Goal: Information Seeking & Learning: Learn about a topic

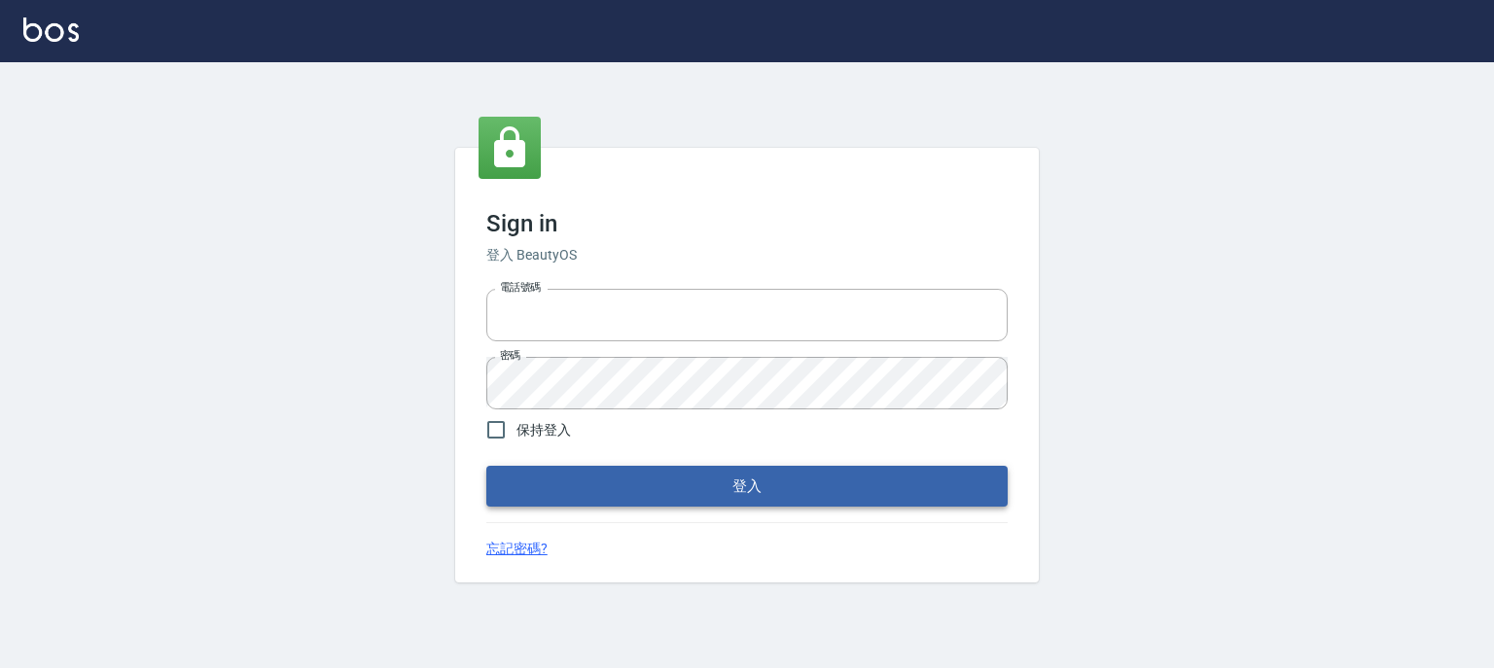
type input "0910967130"
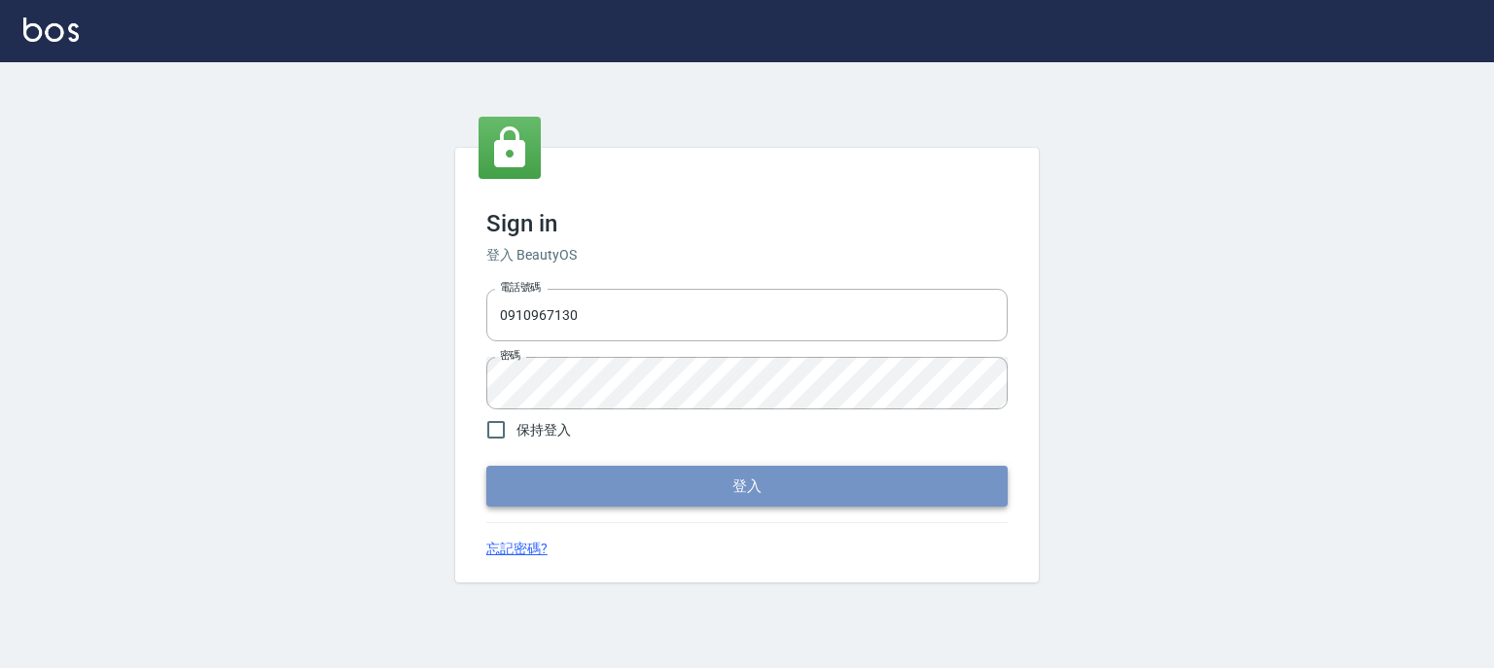
click at [738, 479] on button "登入" at bounding box center [746, 486] width 521 height 41
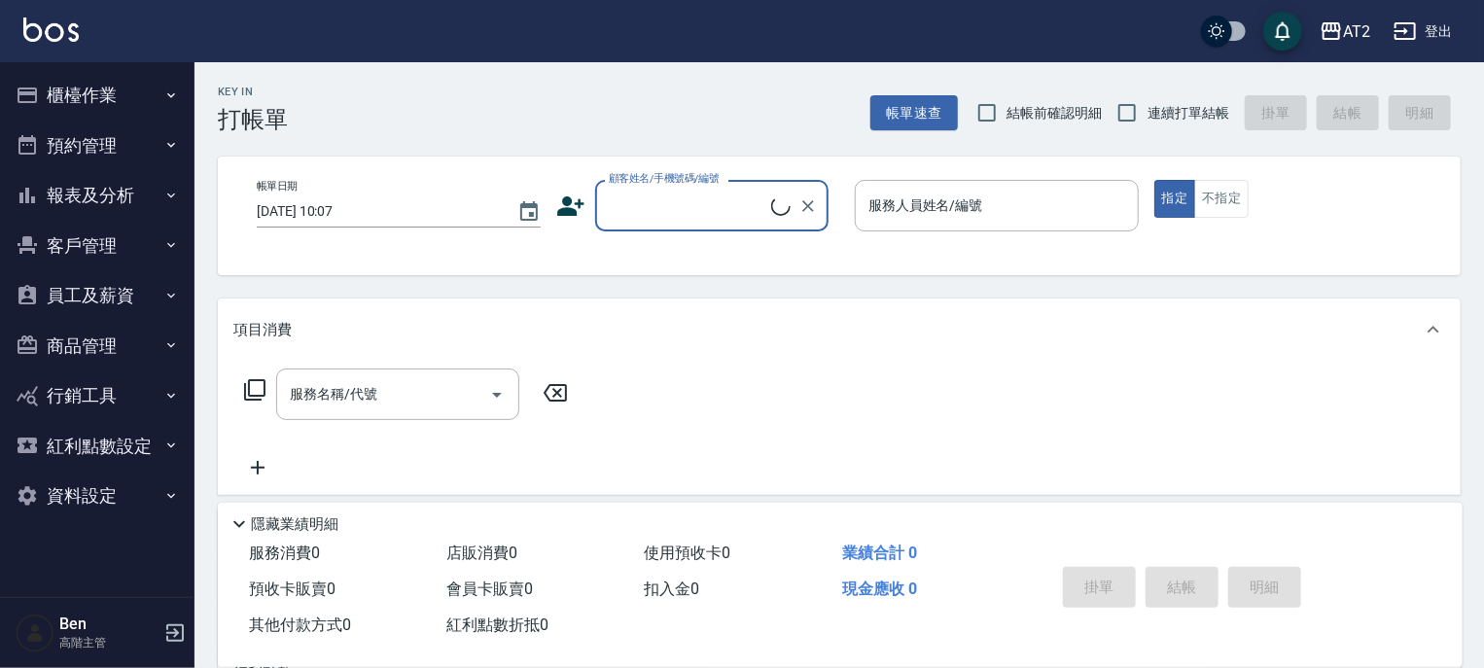
click at [109, 193] on button "報表及分析" at bounding box center [97, 195] width 179 height 51
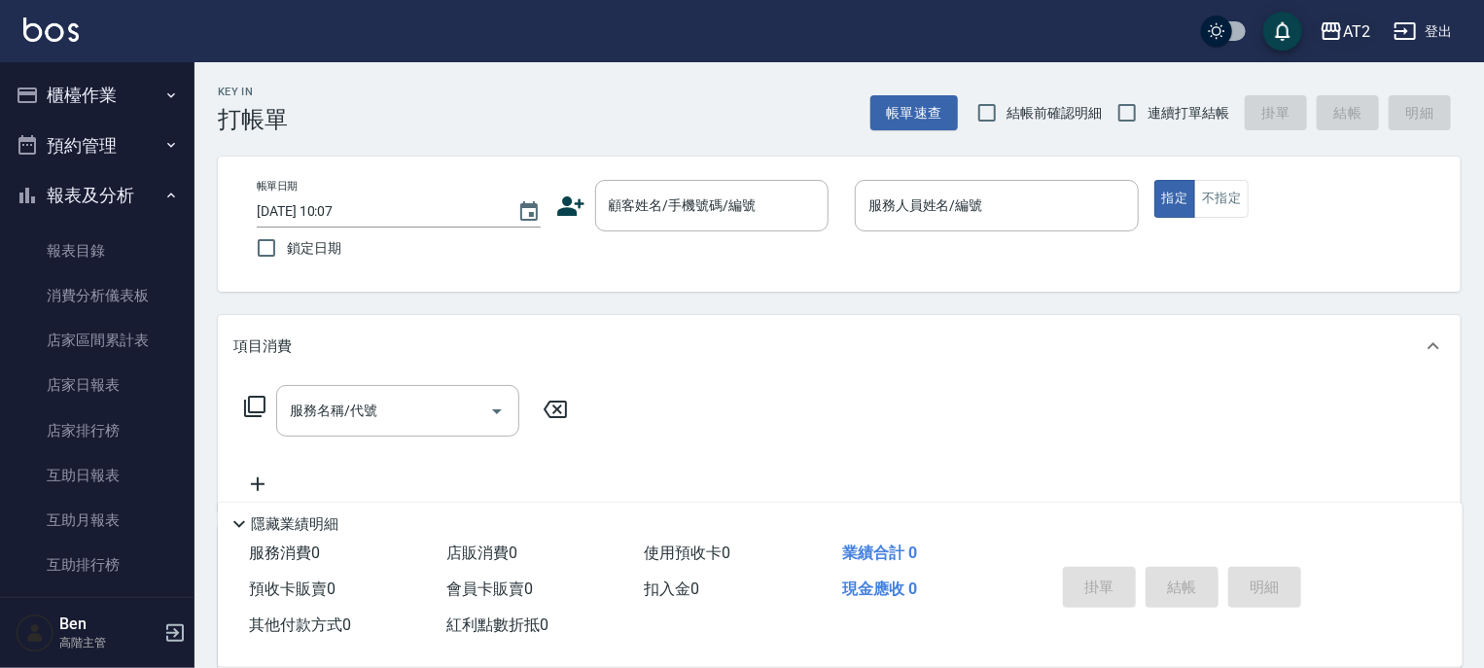
click at [1352, 30] on div "AT2" at bounding box center [1356, 31] width 27 height 24
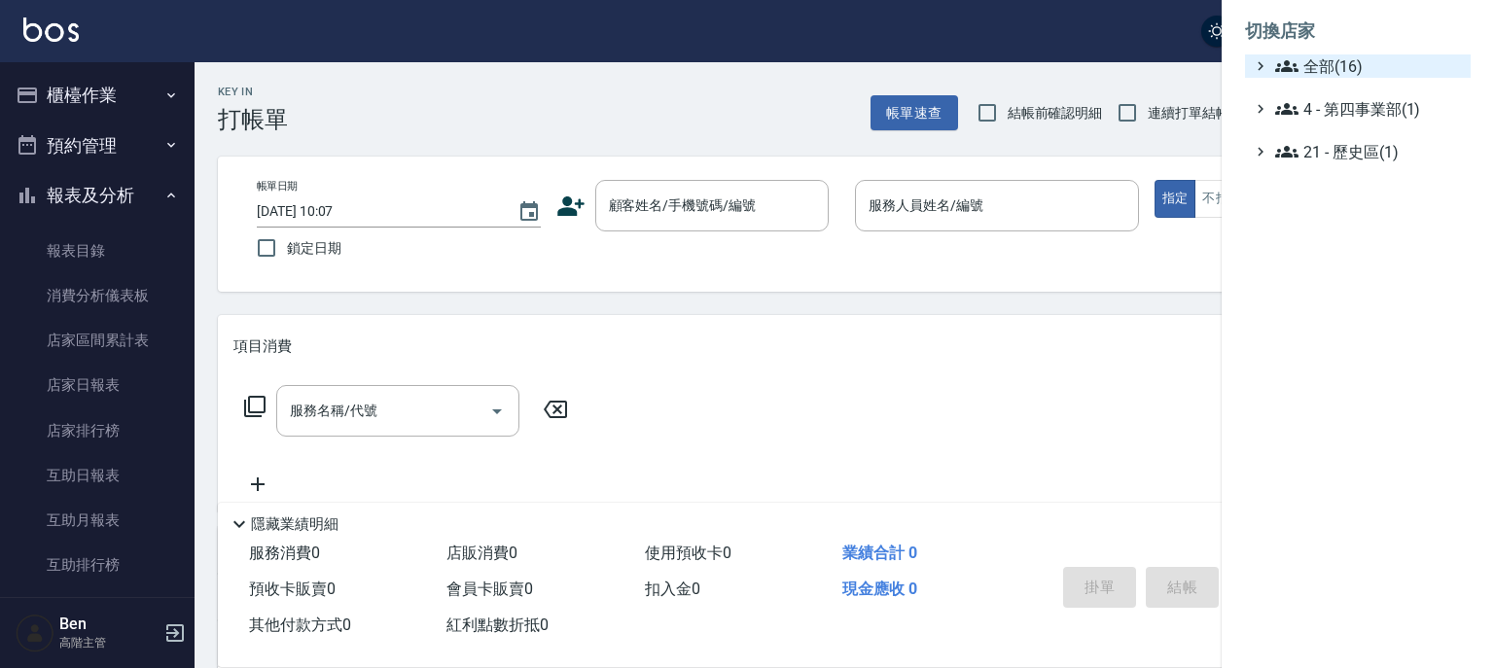
click at [1337, 62] on span "全部(16)" at bounding box center [1369, 65] width 188 height 23
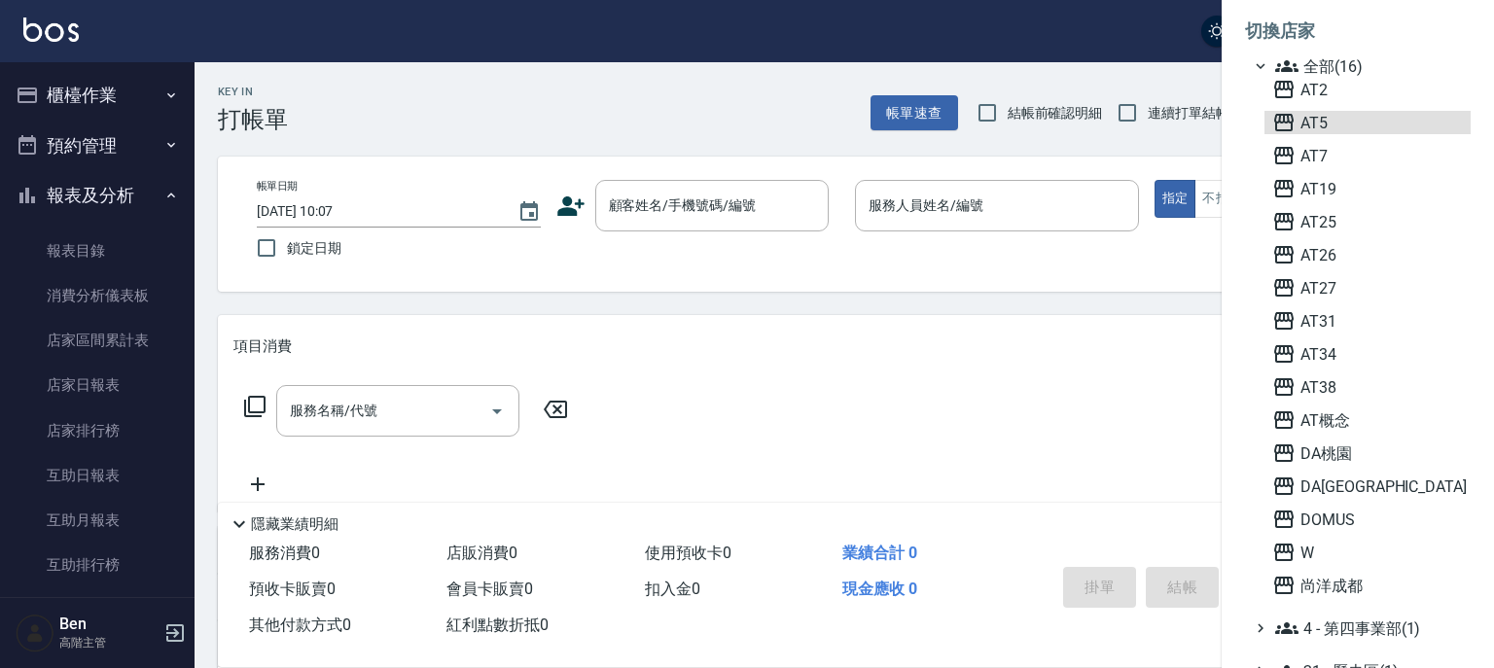
drag, startPoint x: 1309, startPoint y: 129, endPoint x: 716, endPoint y: 262, distance: 607.8
click at [1309, 128] on span "AT5" at bounding box center [1367, 122] width 191 height 23
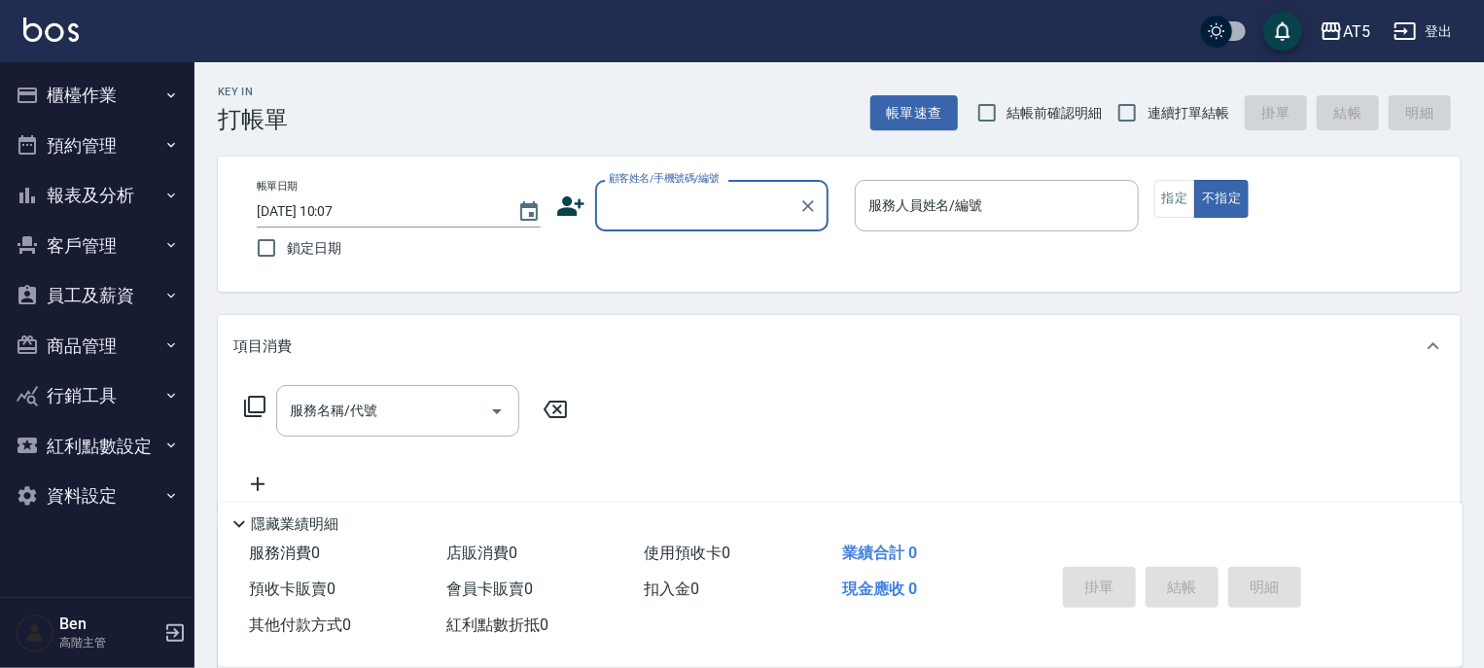
click at [109, 207] on button "報表及分析" at bounding box center [97, 195] width 179 height 51
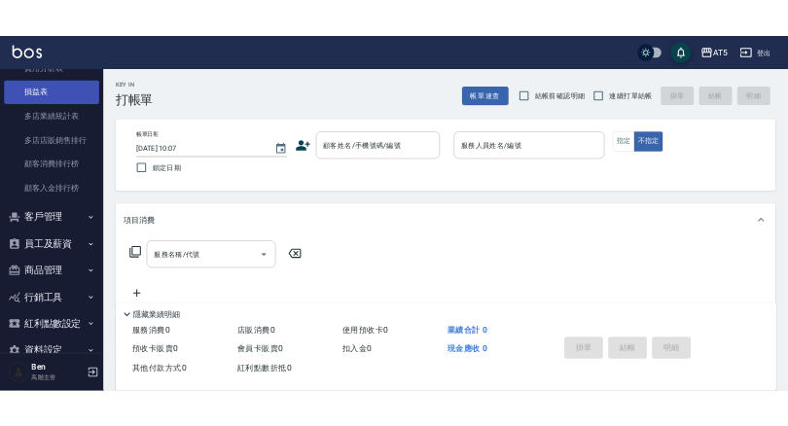
scroll to position [1776, 0]
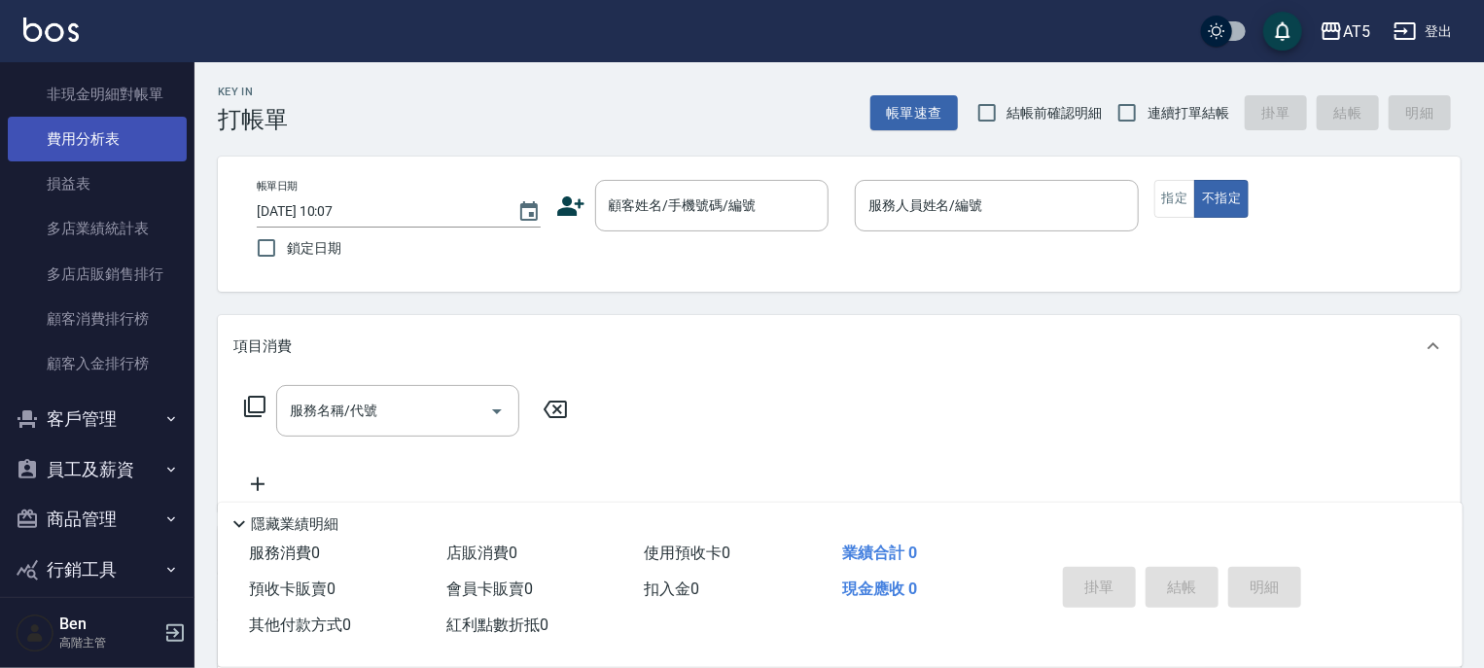
click at [117, 151] on link "費用分析表" at bounding box center [97, 139] width 179 height 45
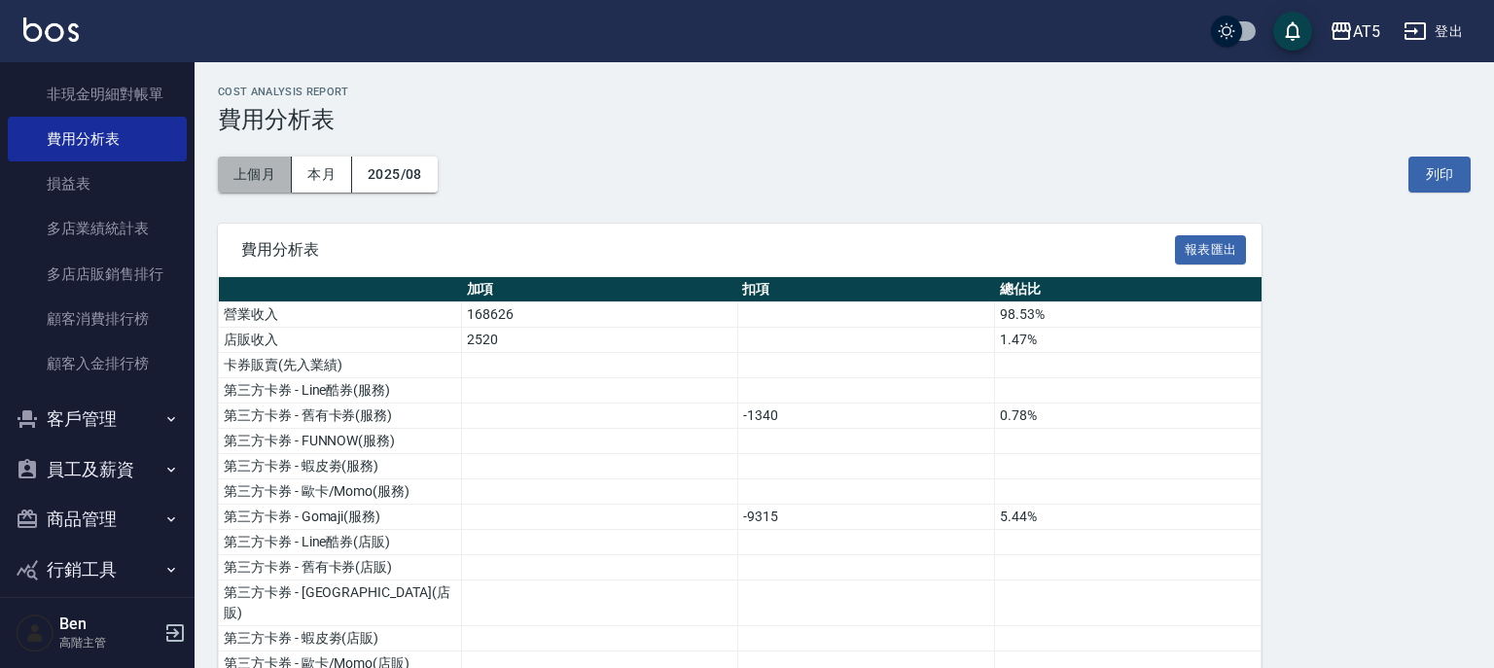
click at [261, 175] on button "上個月" at bounding box center [255, 175] width 74 height 36
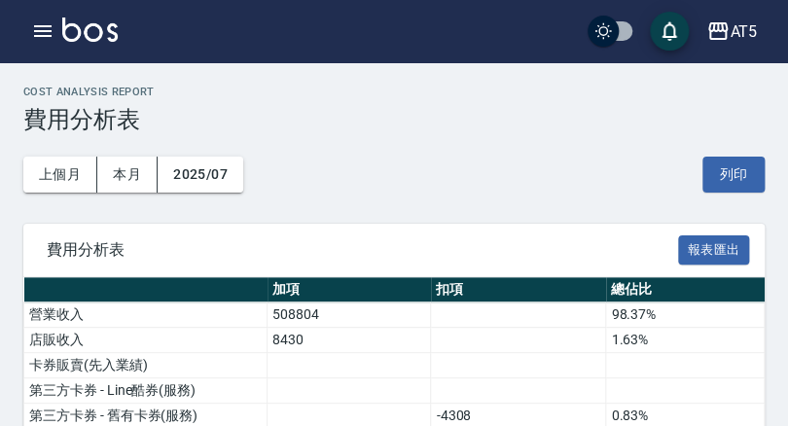
click at [412, 133] on div "上個月 本月 2025/07 列印" at bounding box center [393, 174] width 741 height 83
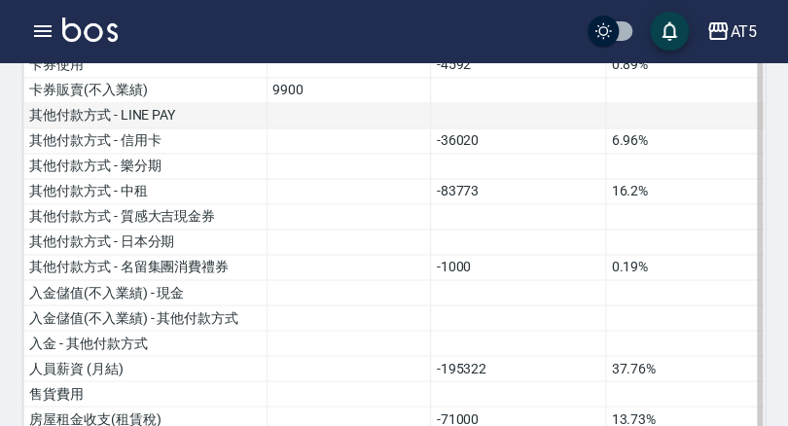
scroll to position [622, 0]
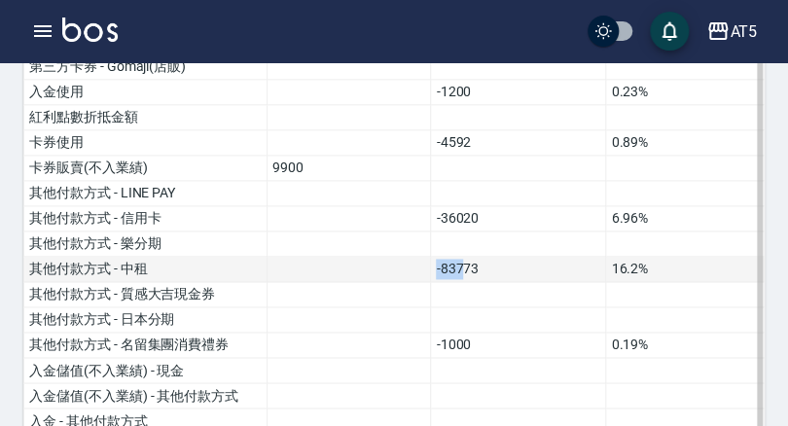
drag, startPoint x: 438, startPoint y: 241, endPoint x: 461, endPoint y: 241, distance: 23.3
click at [461, 257] on td "-83773" at bounding box center [518, 269] width 175 height 25
drag, startPoint x: 108, startPoint y: 244, endPoint x: 136, endPoint y: 244, distance: 28.2
click at [135, 257] on td "其他付款方式 - 中租" at bounding box center [145, 269] width 243 height 25
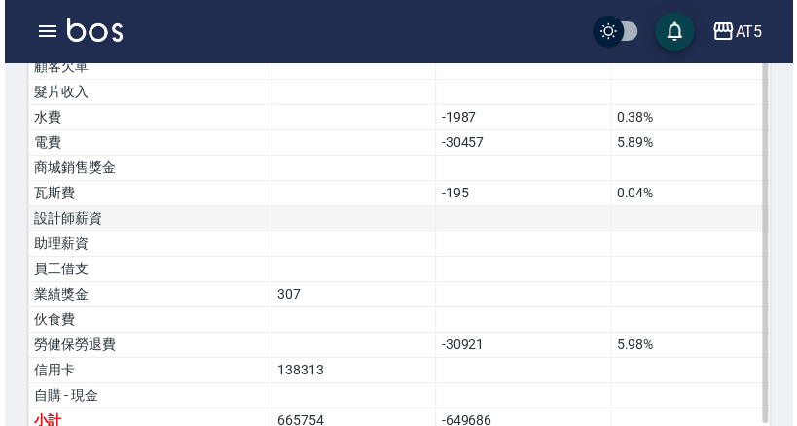
scroll to position [1680, 0]
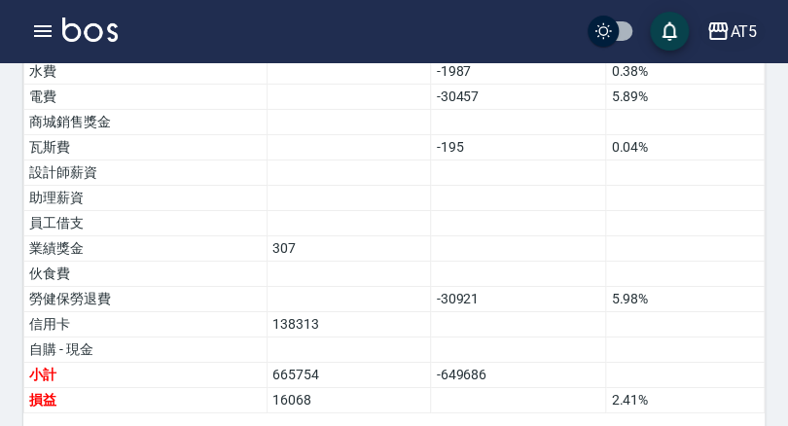
click at [742, 19] on div "AT5" at bounding box center [742, 31] width 27 height 24
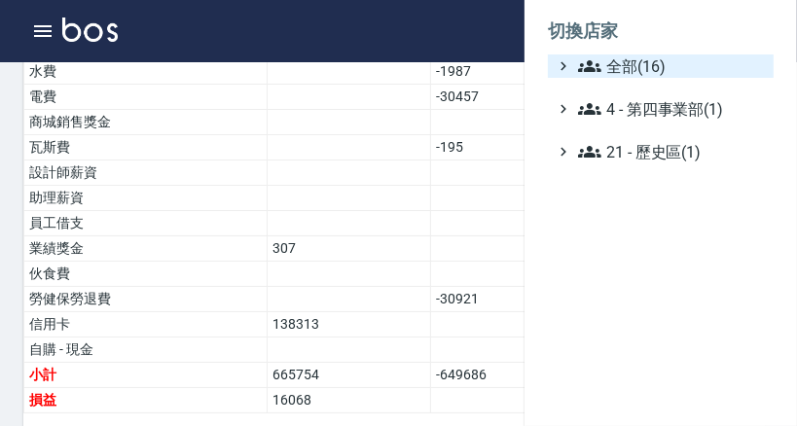
click at [648, 66] on span "全部(16)" at bounding box center [672, 65] width 188 height 23
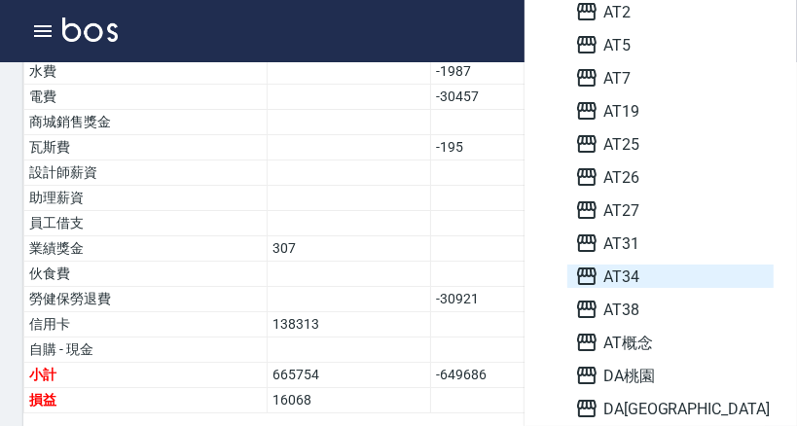
scroll to position [156, 0]
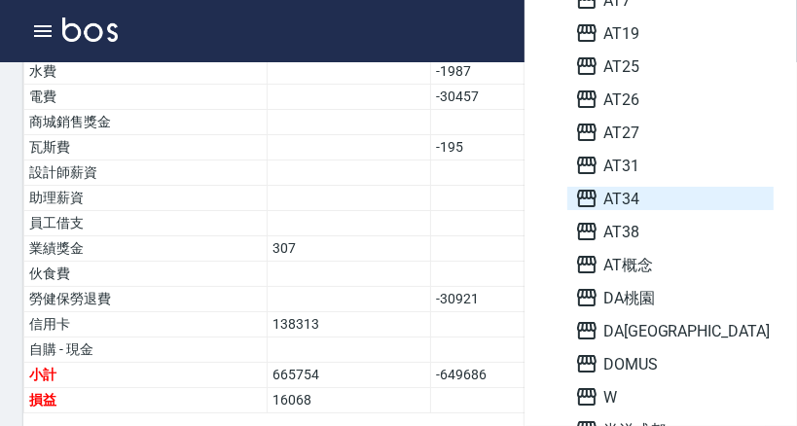
click at [611, 198] on span "AT34" at bounding box center [670, 198] width 191 height 23
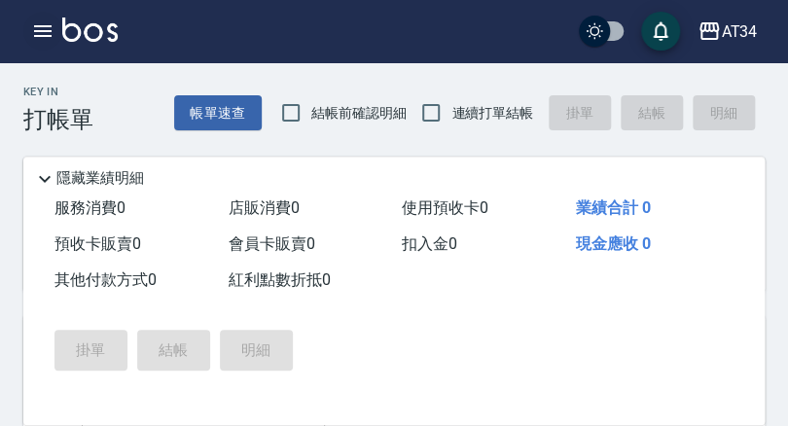
click at [48, 37] on icon "button" at bounding box center [42, 30] width 23 height 23
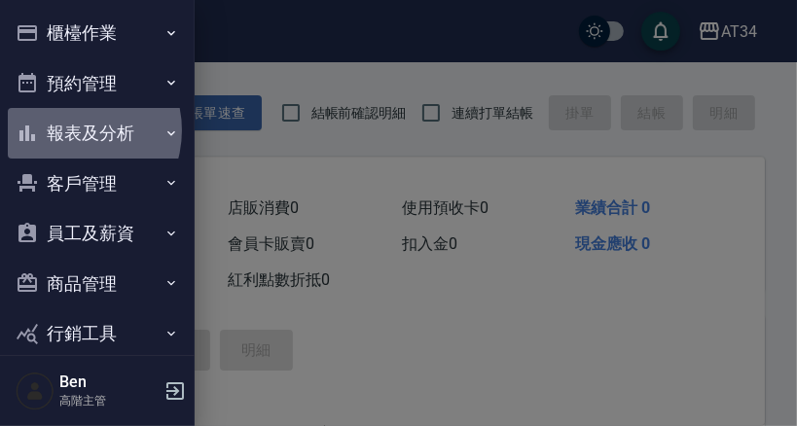
click at [69, 131] on button "報表及分析" at bounding box center [97, 133] width 179 height 51
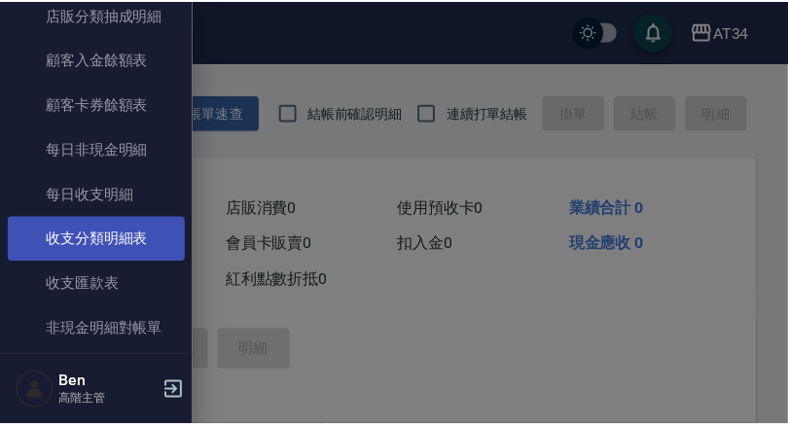
scroll to position [1634, 0]
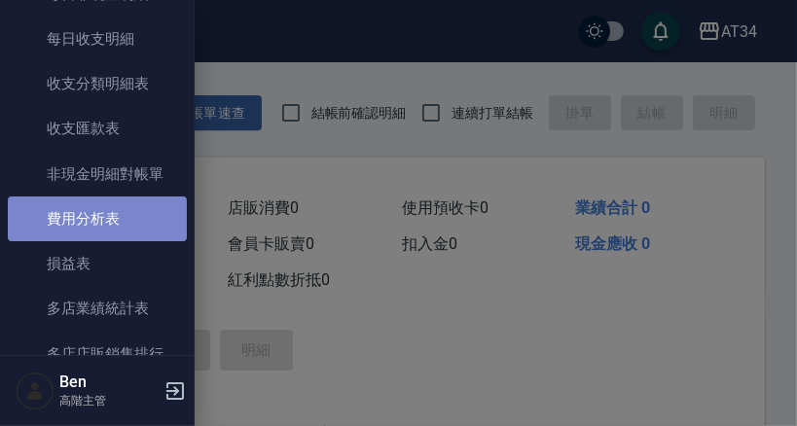
click at [102, 214] on link "費用分析表" at bounding box center [97, 218] width 179 height 45
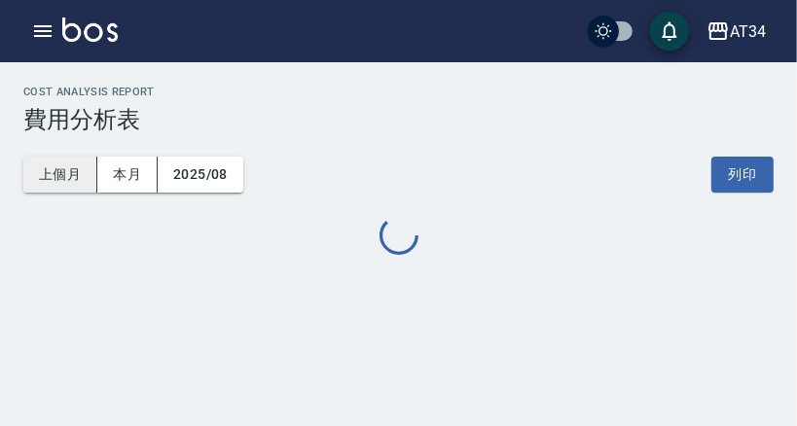
click at [62, 182] on button "上個月" at bounding box center [60, 175] width 74 height 36
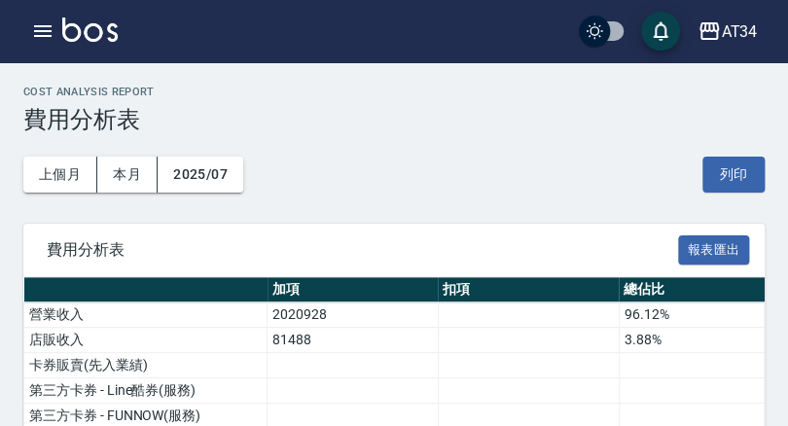
click at [446, 243] on span "費用分析表" at bounding box center [362, 249] width 631 height 19
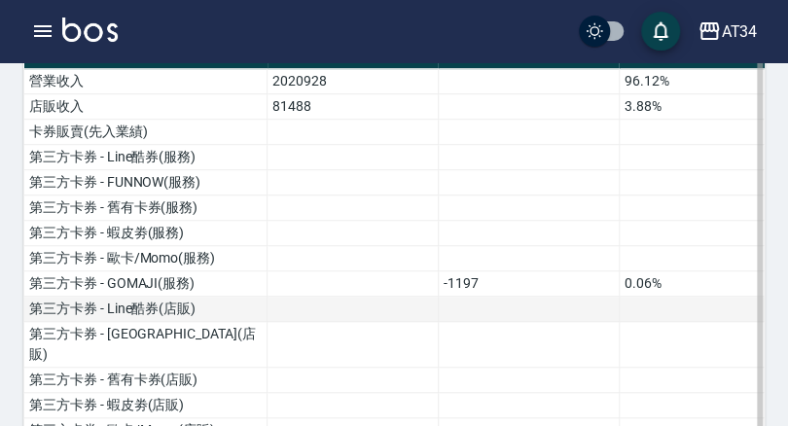
scroll to position [311, 0]
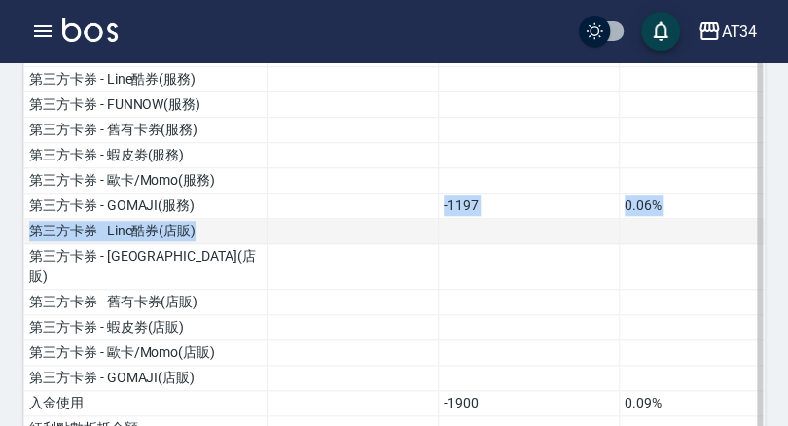
drag, startPoint x: 429, startPoint y: 203, endPoint x: 510, endPoint y: 218, distance: 82.0
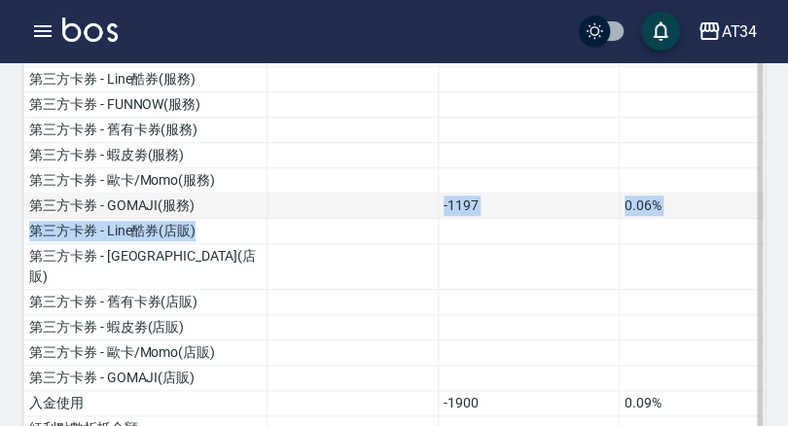
click at [576, 213] on td "-1197" at bounding box center [528, 206] width 181 height 25
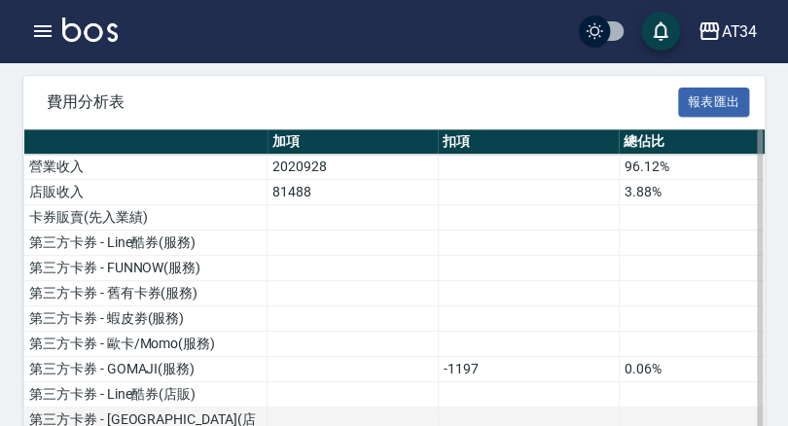
scroll to position [226, 0]
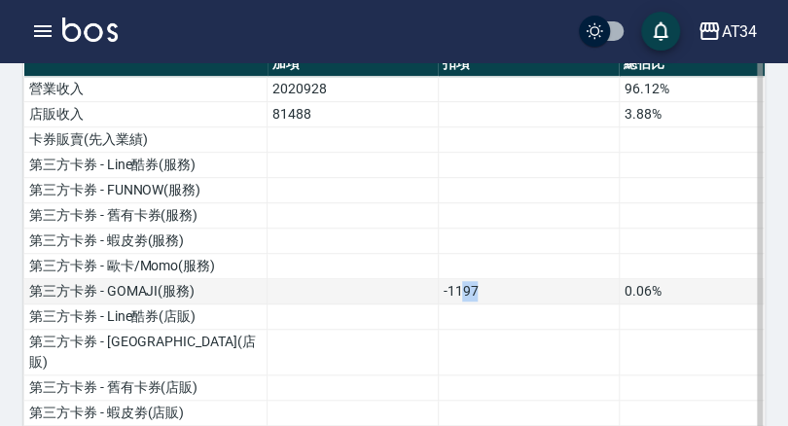
drag, startPoint x: 459, startPoint y: 288, endPoint x: 486, endPoint y: 289, distance: 27.2
click at [485, 289] on td "-1197" at bounding box center [528, 291] width 181 height 25
click at [506, 283] on td "-1197" at bounding box center [528, 291] width 181 height 25
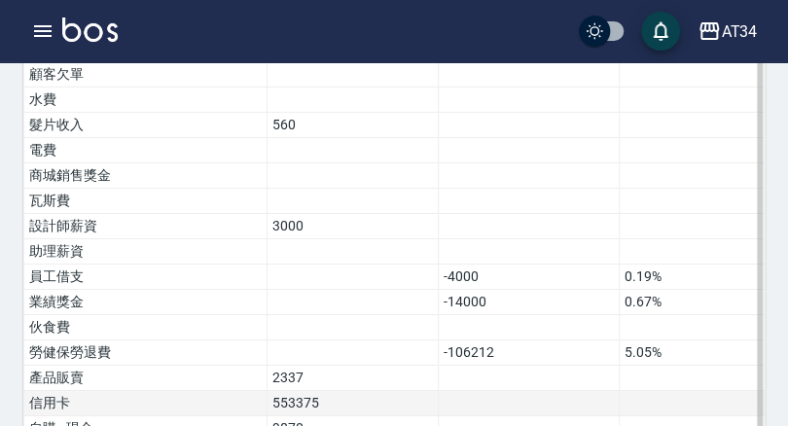
scroll to position [1704, 0]
